Goal: Information Seeking & Learning: Learn about a topic

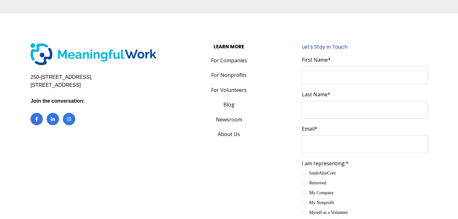
scroll to position [1047, 0]
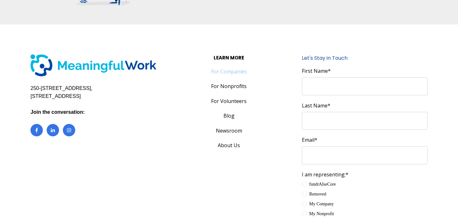
click at [231, 71] on link "For Companies" at bounding box center [228, 72] width 125 height 8
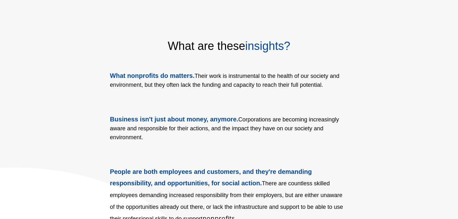
scroll to position [254, 0]
